Goal: Information Seeking & Learning: Learn about a topic

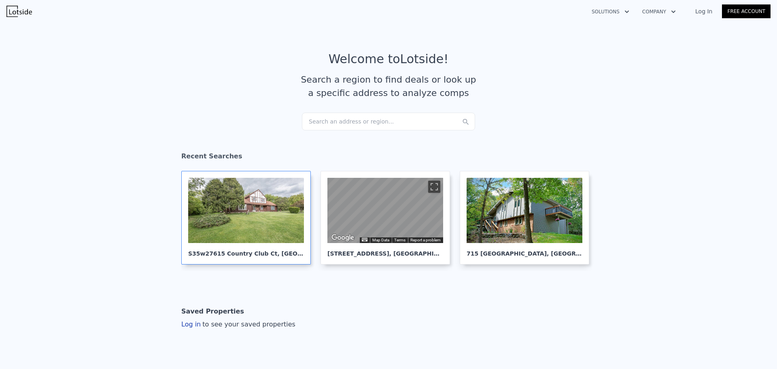
click at [262, 222] on div at bounding box center [246, 210] width 116 height 65
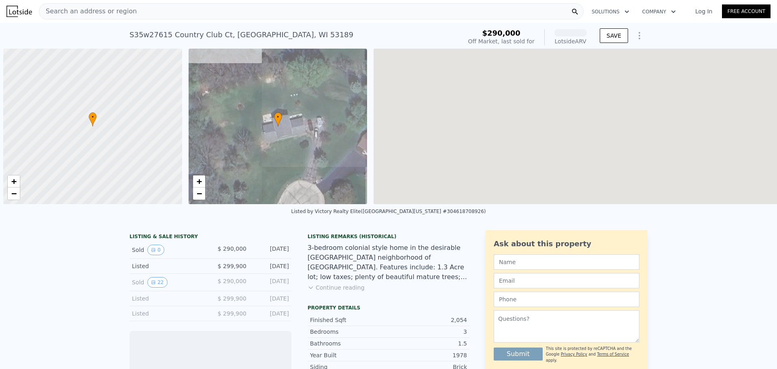
scroll to position [0, 3]
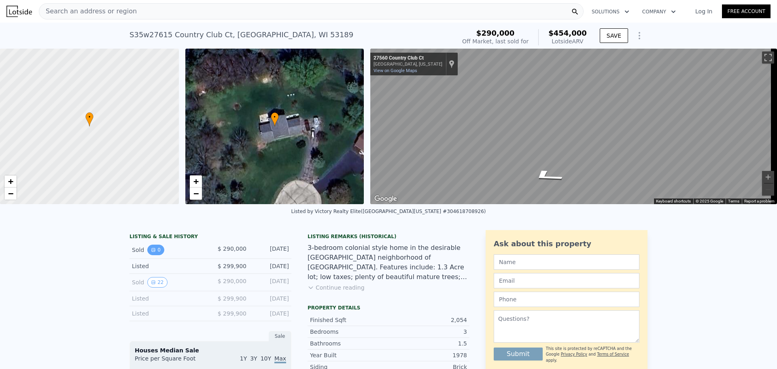
click at [157, 255] on button "0" at bounding box center [155, 250] width 17 height 11
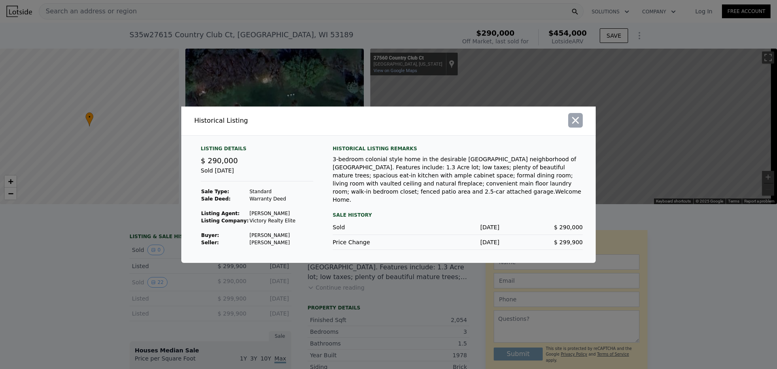
click at [578, 123] on icon "button" at bounding box center [575, 120] width 11 height 11
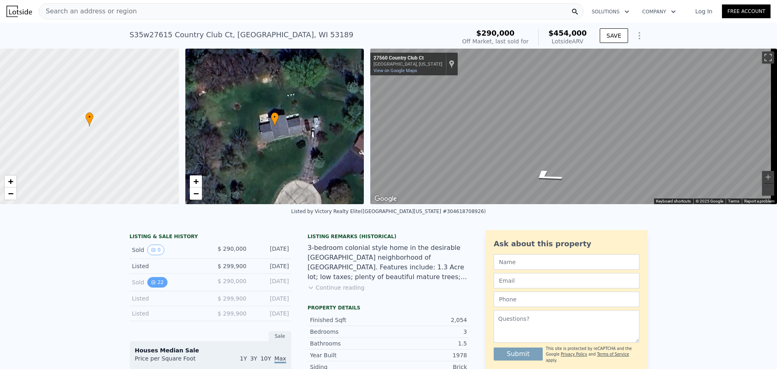
click at [154, 288] on button "22" at bounding box center [157, 282] width 20 height 11
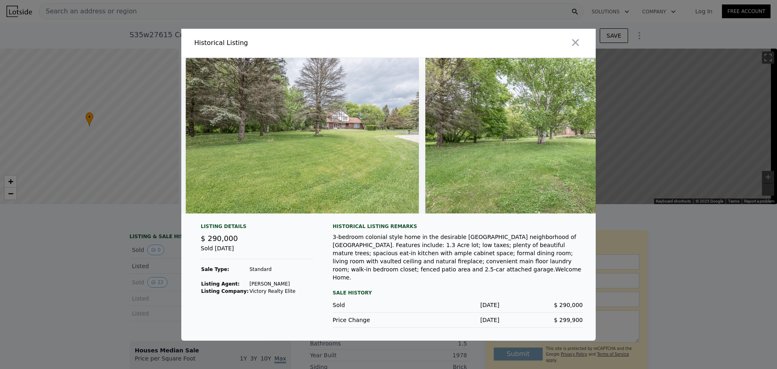
scroll to position [0, 4870]
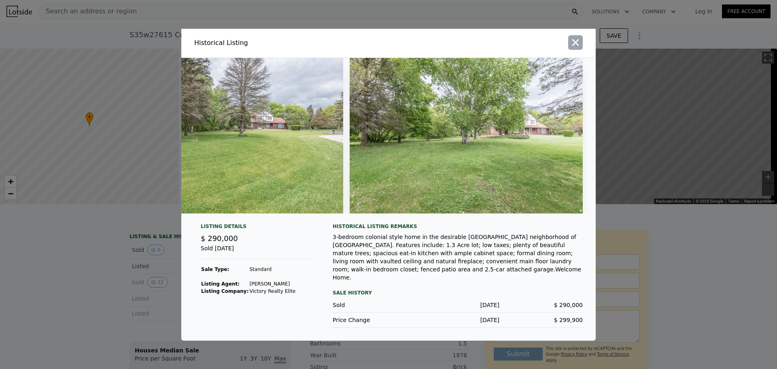
click at [579, 43] on icon "button" at bounding box center [575, 42] width 11 height 11
